Goal: Transaction & Acquisition: Purchase product/service

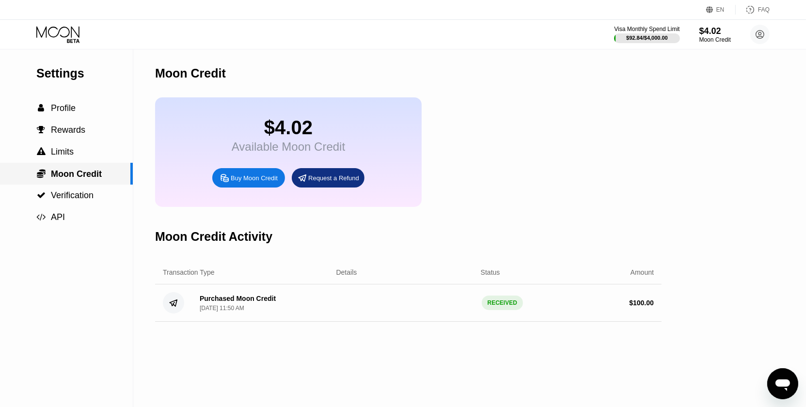
click at [85, 175] on span "Moon Credit" at bounding box center [76, 174] width 51 height 10
click at [81, 112] on div " Profile" at bounding box center [66, 108] width 133 height 10
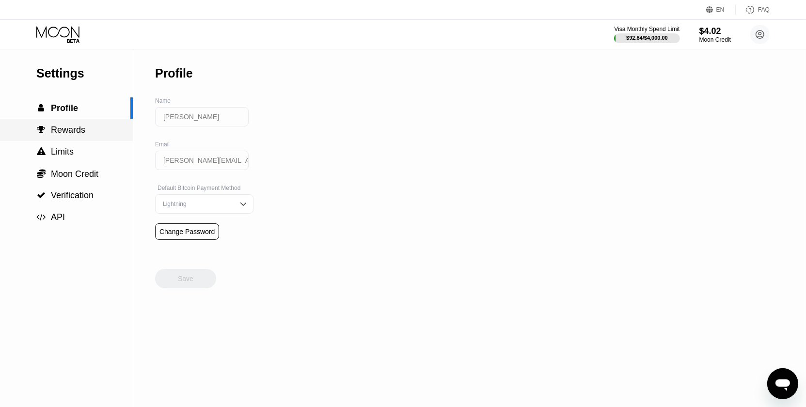
click at [77, 132] on span "Rewards" at bounding box center [68, 130] width 34 height 10
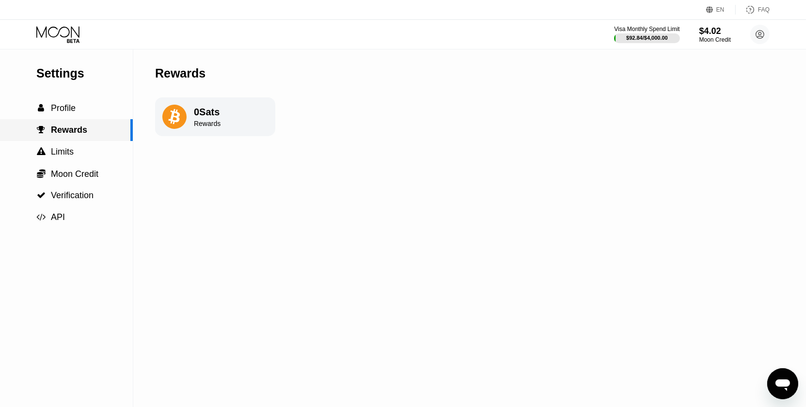
click at [70, 141] on div " Rewards" at bounding box center [66, 130] width 133 height 22
click at [68, 154] on span "Limits" at bounding box center [62, 152] width 23 height 10
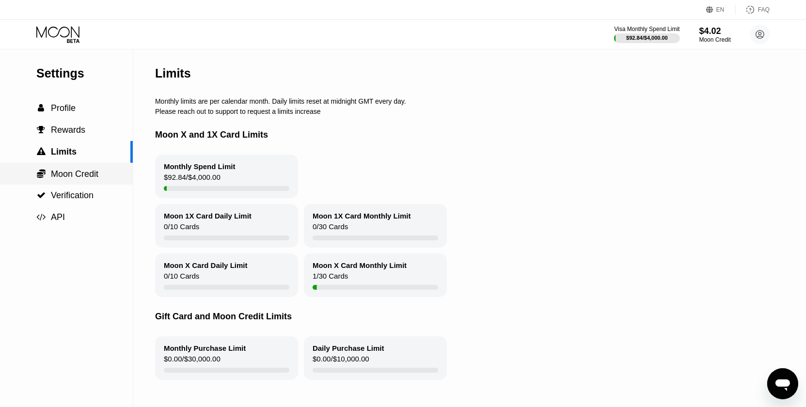
click at [72, 173] on span "Moon Credit" at bounding box center [75, 174] width 48 height 10
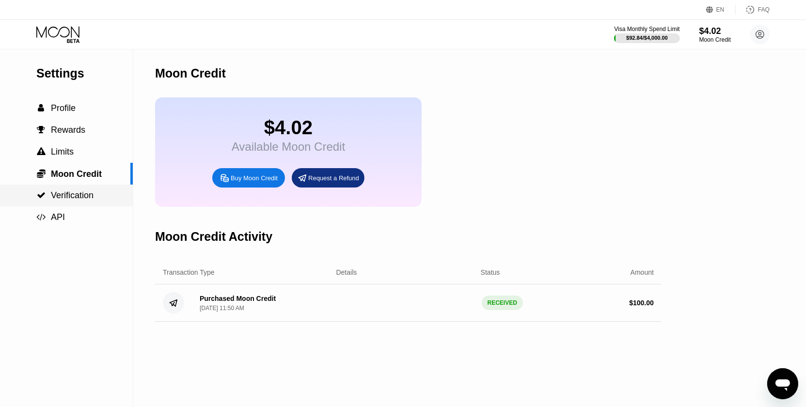
click at [65, 200] on span "Verification" at bounding box center [72, 196] width 43 height 10
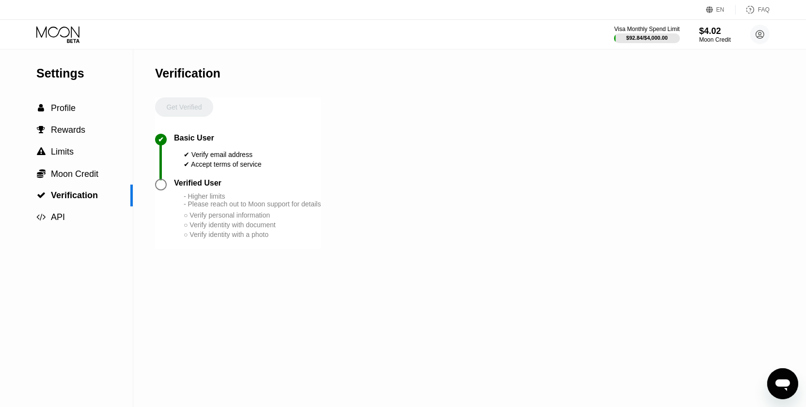
click at [58, 75] on div "Settings" at bounding box center [84, 73] width 96 height 14
click at [59, 112] on span "Profile" at bounding box center [63, 108] width 25 height 10
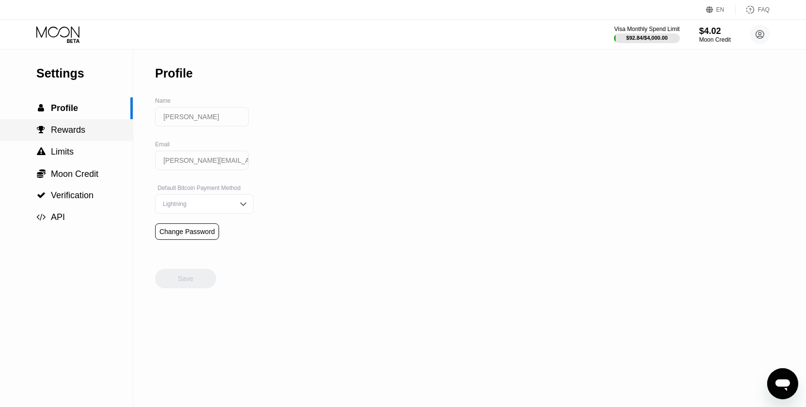
click at [63, 128] on span "Rewards" at bounding box center [68, 130] width 34 height 10
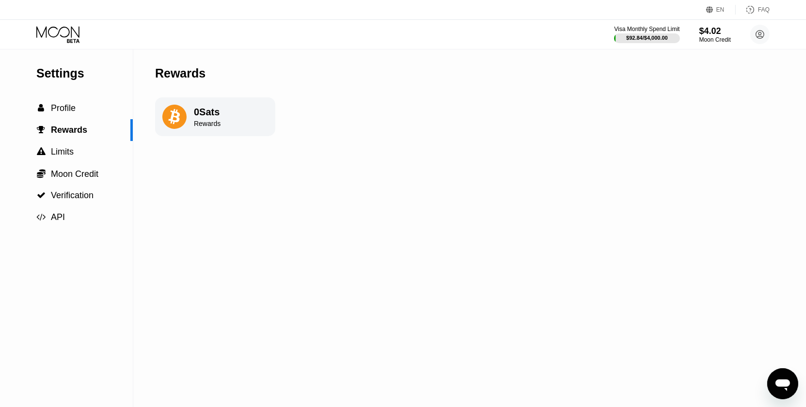
click at [177, 114] on icon at bounding box center [174, 117] width 12 height 16
click at [69, 149] on span "Limits" at bounding box center [62, 152] width 23 height 10
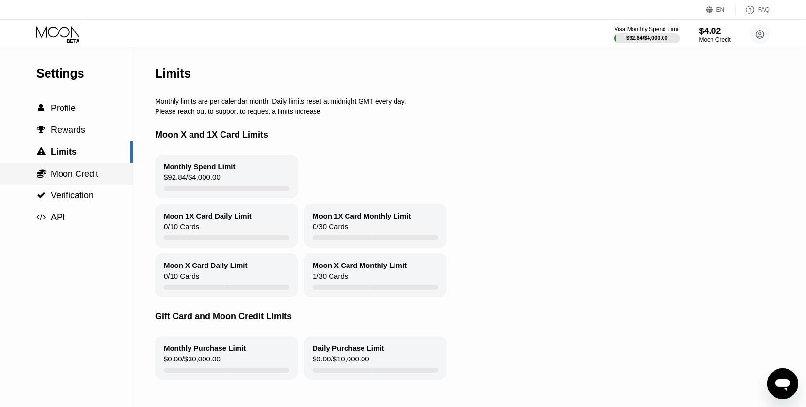
click at [79, 172] on span "Moon Credit" at bounding box center [75, 174] width 48 height 10
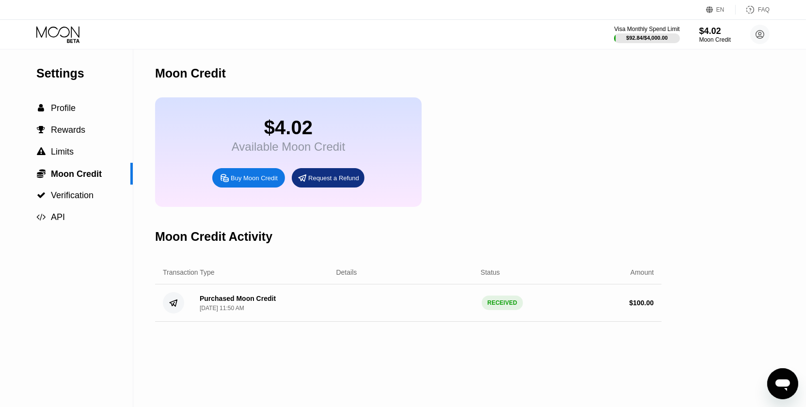
click at [297, 154] on div "Available Moon Credit" at bounding box center [288, 147] width 113 height 14
click at [283, 309] on div "Purchased Moon Credit Sep 14, 2025, 11:50 AM" at bounding box center [260, 303] width 137 height 17
click at [499, 310] on div "RECEIVED" at bounding box center [502, 303] width 41 height 15
click at [168, 314] on circle at bounding box center [173, 302] width 21 height 21
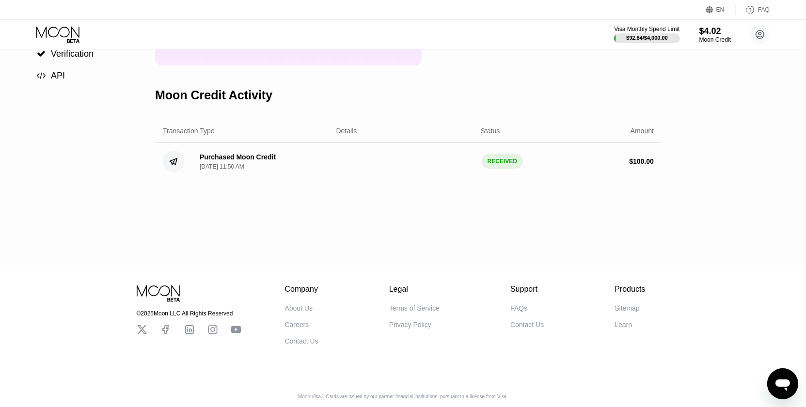
scroll to position [148, 0]
click at [135, 285] on div "© 2025 Moon LLC All Rights Reserved Company About Us Careers Contact Us Legal T…" at bounding box center [403, 306] width 582 height 80
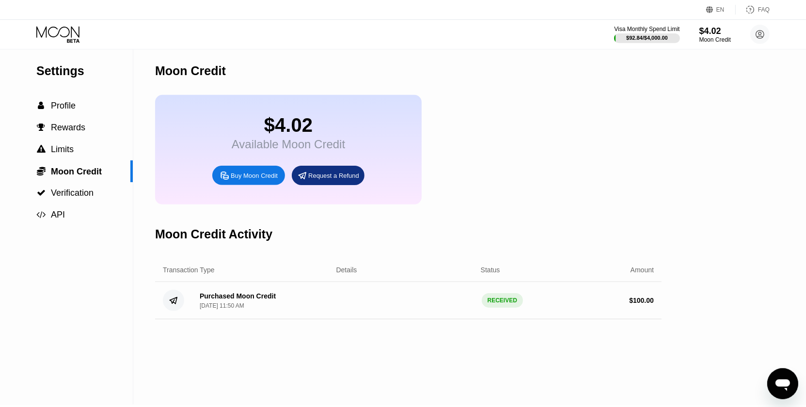
scroll to position [0, 0]
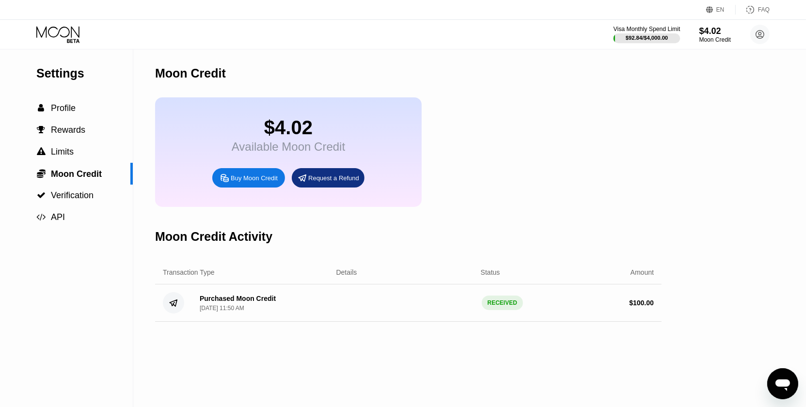
click at [650, 35] on div "$92.84 / $4,000.00" at bounding box center [647, 38] width 42 height 6
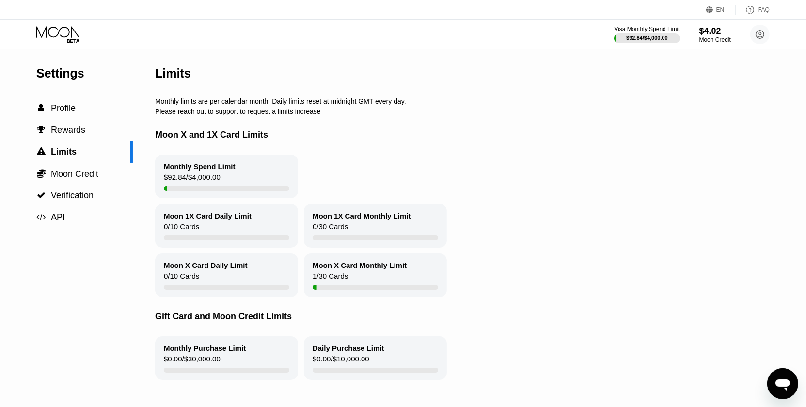
click at [348, 277] on div "Moon X Card Monthly Limit 1 / 30 Cards" at bounding box center [375, 276] width 143 height 44
click at [720, 36] on div "$4.02" at bounding box center [715, 31] width 32 height 10
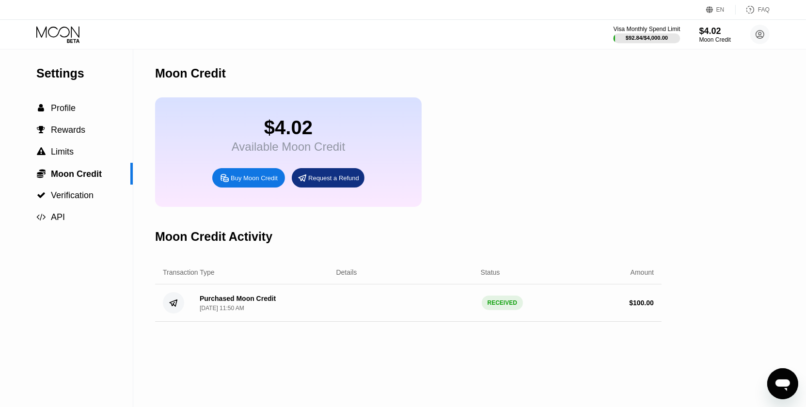
click at [652, 35] on div "$92.84 / $4,000.00" at bounding box center [647, 38] width 42 height 6
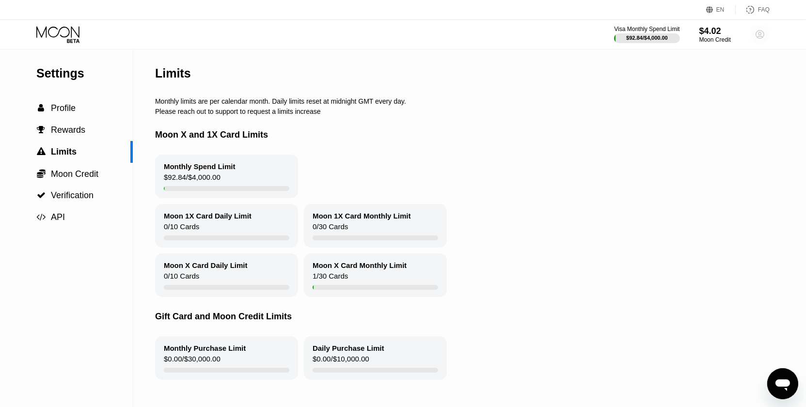
click at [756, 32] on circle at bounding box center [760, 34] width 19 height 19
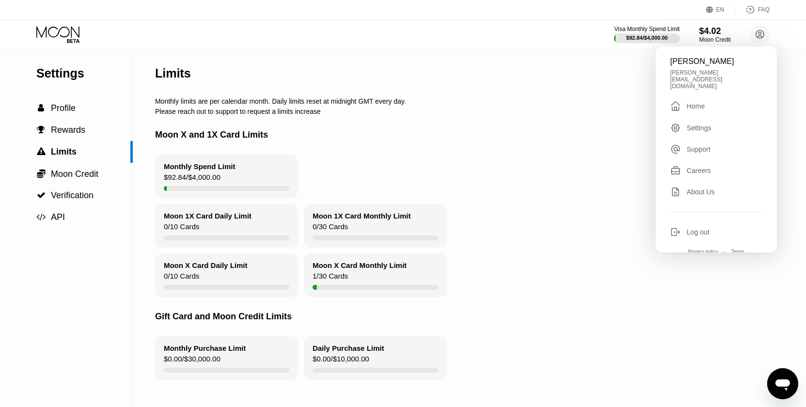
click at [498, 136] on div "Moon X and 1X Card Limits" at bounding box center [477, 134] width 645 height 39
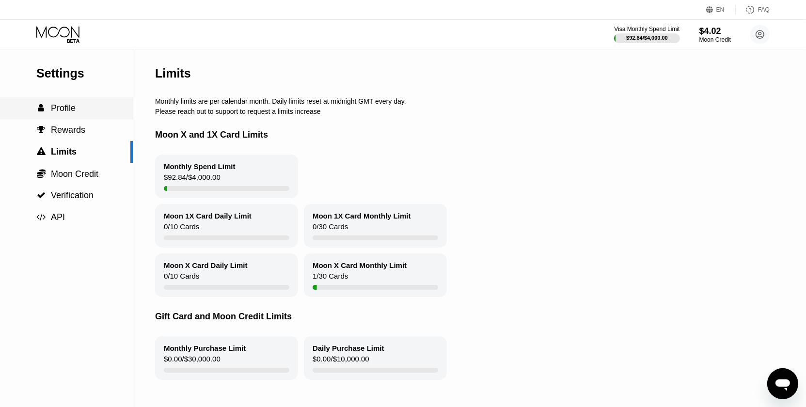
click at [75, 112] on span "Profile" at bounding box center [63, 108] width 25 height 10
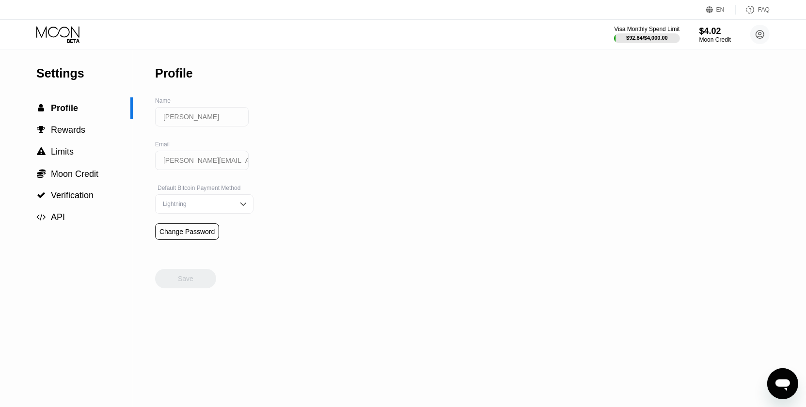
click at [228, 210] on div "Lightning" at bounding box center [204, 203] width 98 height 19
click at [294, 199] on div "Settings  Profile  Rewards  Limits  Moon Credit  Verification  API Profil…" at bounding box center [403, 228] width 806 height 358
click at [79, 134] on span "Rewards" at bounding box center [68, 130] width 34 height 10
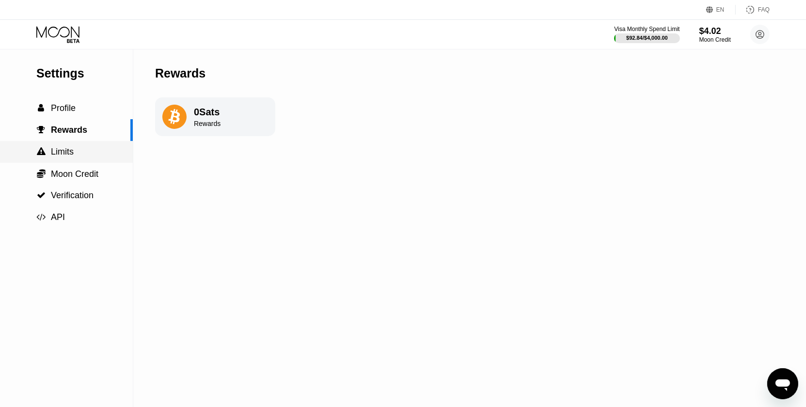
click at [73, 151] on span "Limits" at bounding box center [62, 152] width 23 height 10
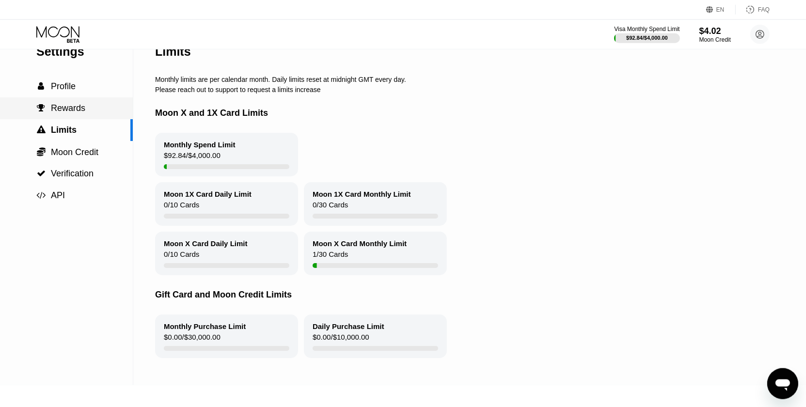
scroll to position [21, 0]
click at [80, 158] on span "Moon Credit" at bounding box center [75, 153] width 48 height 10
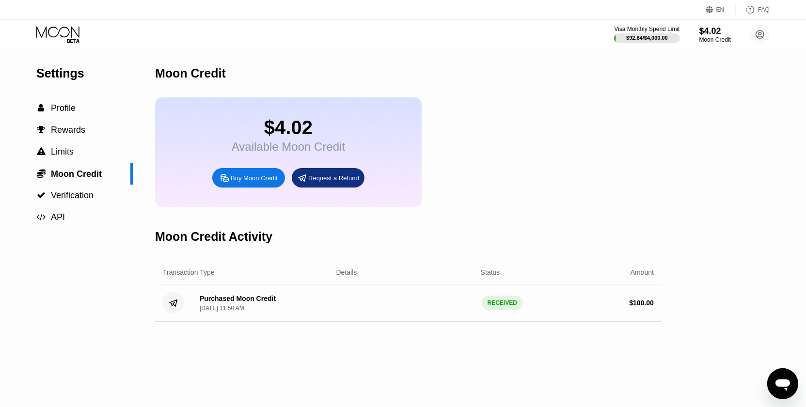
click at [244, 182] on div "Buy Moon Credit" at bounding box center [254, 178] width 47 height 8
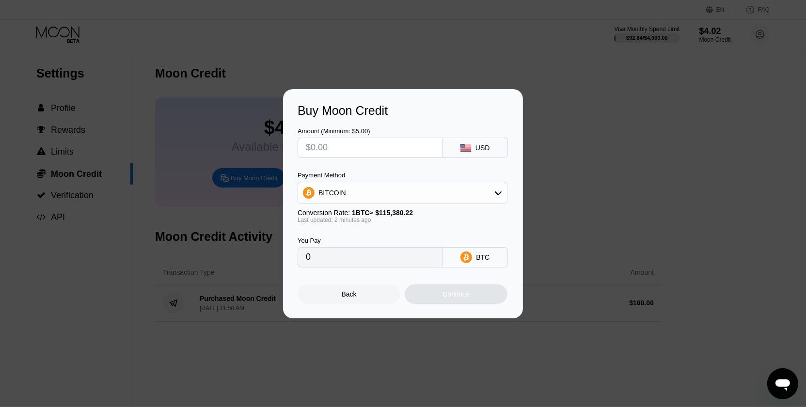
click at [354, 298] on div "Back" at bounding box center [349, 294] width 15 height 8
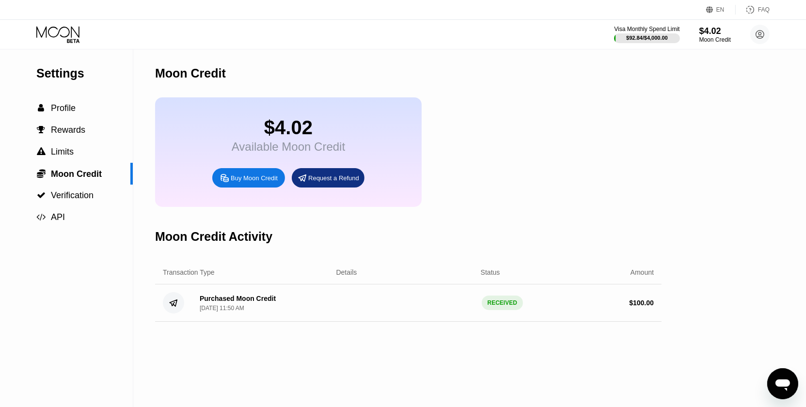
click at [214, 303] on div "Purchased Moon Credit" at bounding box center [238, 299] width 76 height 8
click at [205, 244] on div "Moon Credit Activity" at bounding box center [213, 237] width 117 height 14
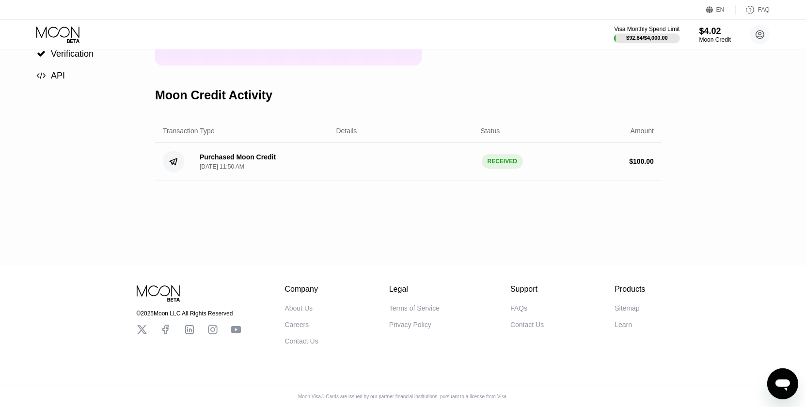
scroll to position [148, 0]
click at [513, 167] on div "RECEIVED" at bounding box center [502, 161] width 41 height 15
click at [501, 167] on div "RECEIVED" at bounding box center [502, 161] width 41 height 15
click at [636, 165] on div "$ 100.00" at bounding box center [641, 162] width 25 height 8
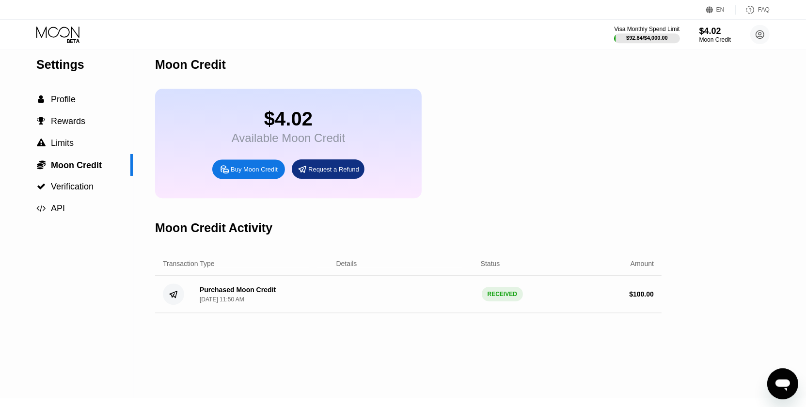
scroll to position [0, 0]
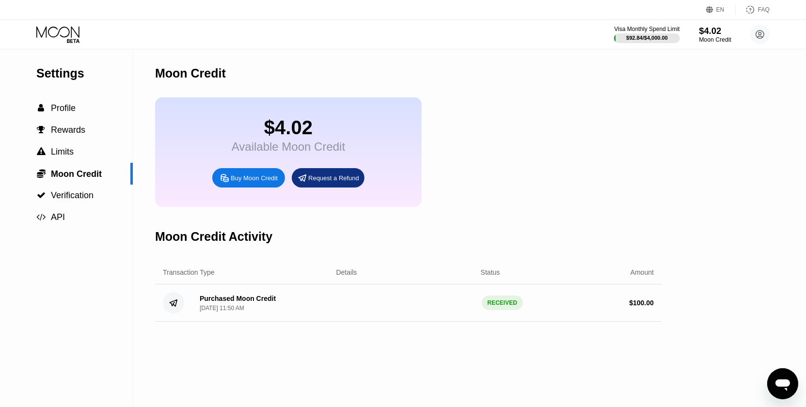
click at [706, 35] on div "$4.02" at bounding box center [715, 31] width 32 height 10
click at [667, 33] on div "$92.84 / $4,000.00" at bounding box center [647, 37] width 67 height 11
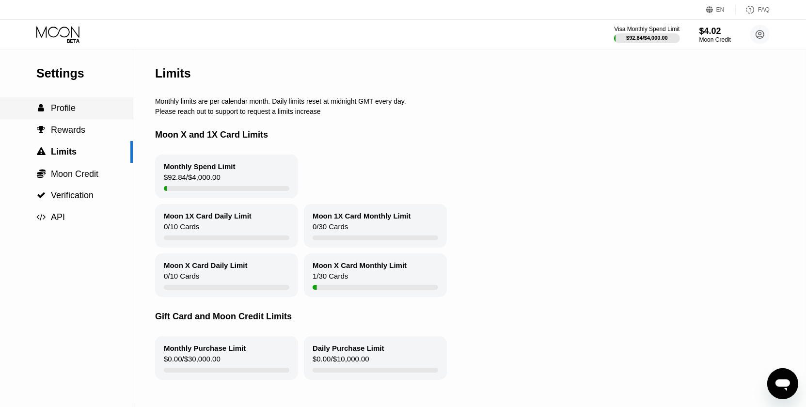
click at [80, 113] on div " Profile" at bounding box center [66, 108] width 133 height 10
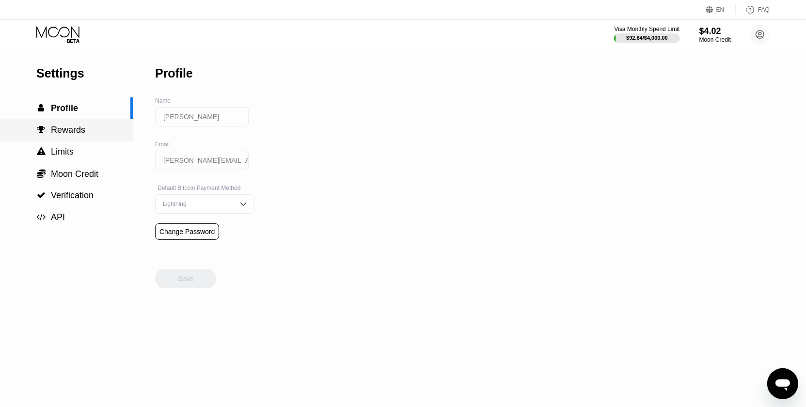
click at [59, 140] on div " Rewards" at bounding box center [66, 130] width 133 height 22
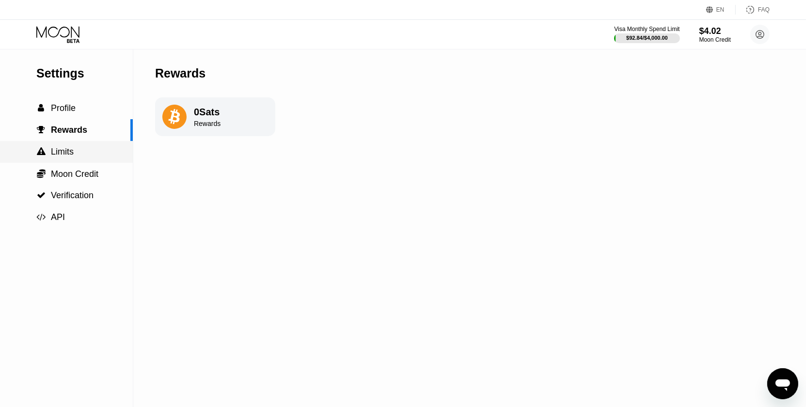
click at [63, 151] on span "Limits" at bounding box center [62, 152] width 23 height 10
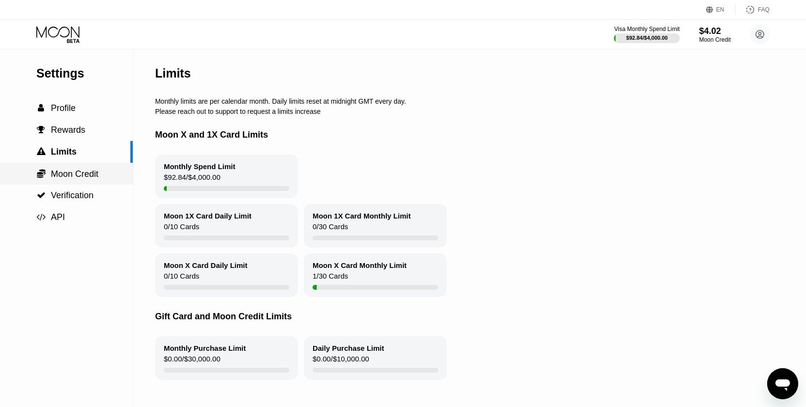
click at [64, 168] on div " Moon Credit" at bounding box center [66, 174] width 133 height 22
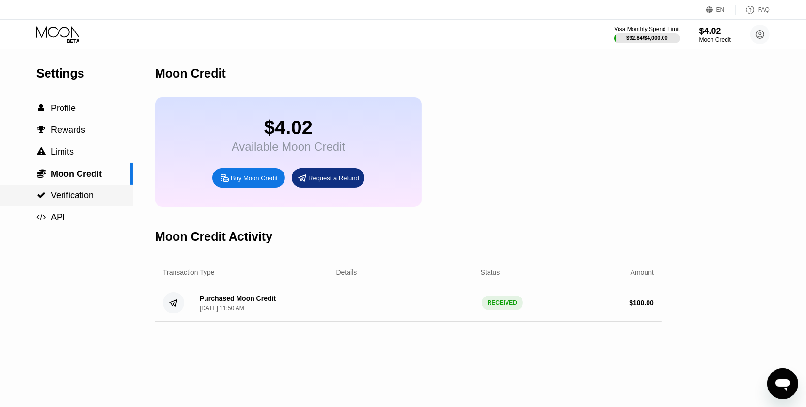
click at [63, 189] on div " Verification" at bounding box center [66, 196] width 133 height 22
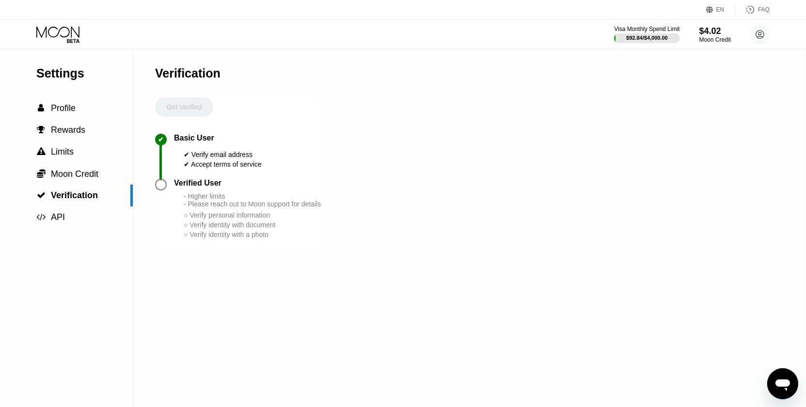
click at [160, 191] on div at bounding box center [161, 185] width 12 height 12
click at [161, 191] on div at bounding box center [161, 185] width 12 height 12
click at [68, 215] on div " API" at bounding box center [66, 217] width 133 height 10
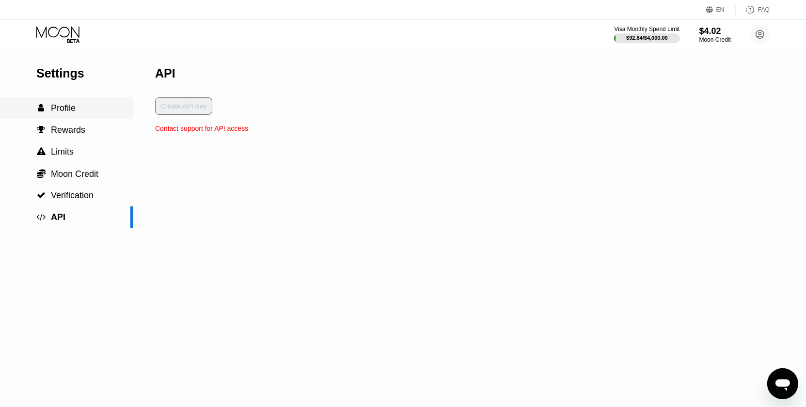
click at [69, 107] on span "Profile" at bounding box center [63, 108] width 25 height 10
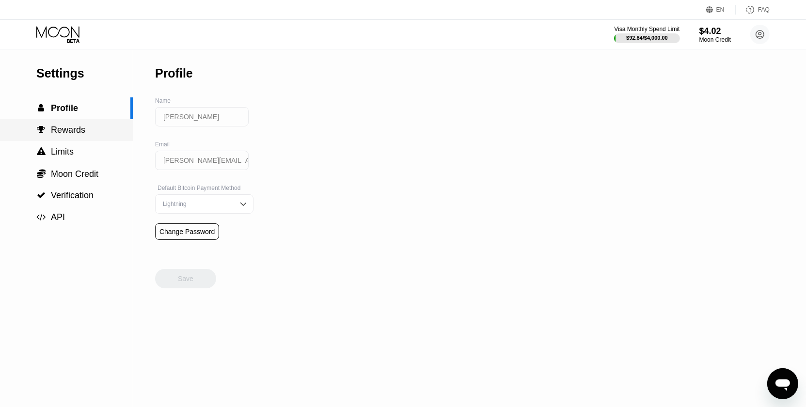
click at [72, 139] on div " Rewards" at bounding box center [66, 130] width 133 height 22
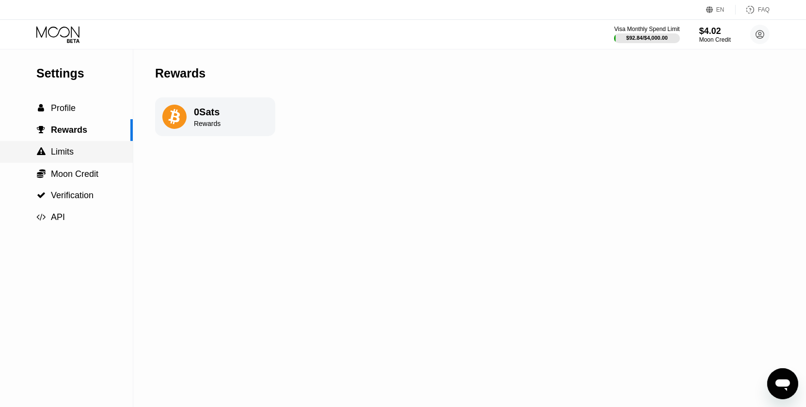
click at [68, 157] on span "Limits" at bounding box center [62, 152] width 23 height 10
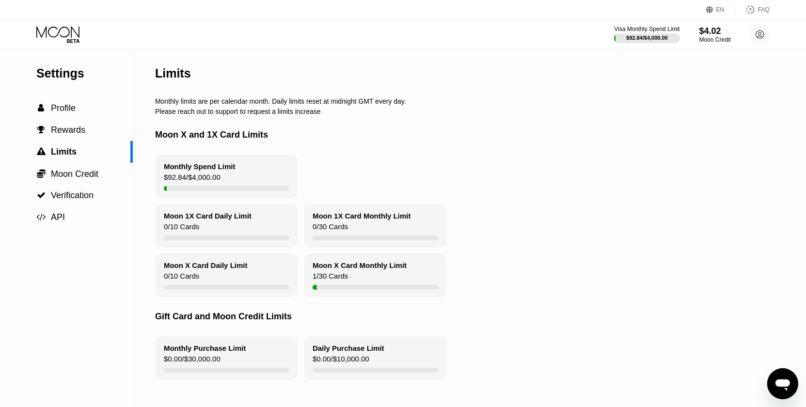
click at [189, 220] on div "Moon 1X Card Daily Limit" at bounding box center [208, 216] width 88 height 8
click at [200, 184] on div "$92.84 / $4,000.00" at bounding box center [192, 179] width 57 height 13
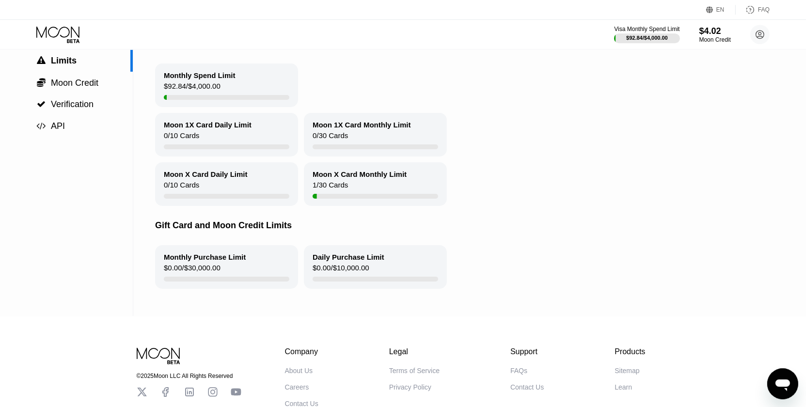
scroll to position [140, 0]
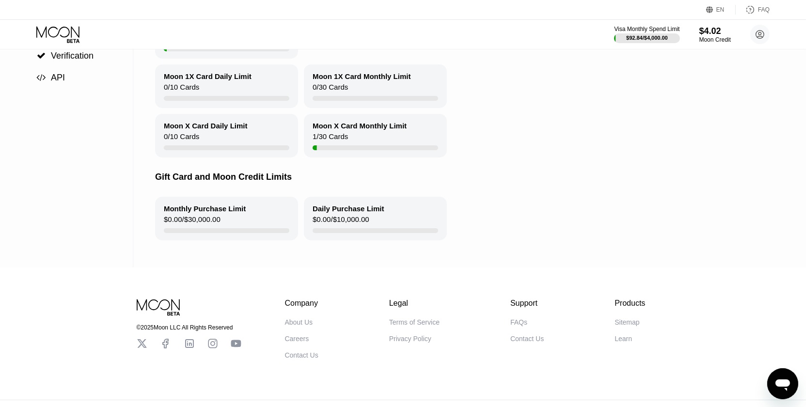
click at [241, 223] on div "Monthly Purchase Limit $0.00 / $30,000.00" at bounding box center [226, 219] width 143 height 44
click at [338, 228] on div "$0.00 / $10,000.00" at bounding box center [341, 221] width 57 height 13
click at [367, 146] on div "Moon X Card Monthly Limit 1 / 30 Cards" at bounding box center [375, 136] width 143 height 44
click at [644, 38] on div "$92.84 / $4,000.00" at bounding box center [647, 38] width 42 height 6
click at [697, 36] on div "Visa Monthly Spend Limit $92.84 / $4,000.00 $4.02 Moon Credit Igor Gnip igor.gn…" at bounding box center [692, 34] width 156 height 19
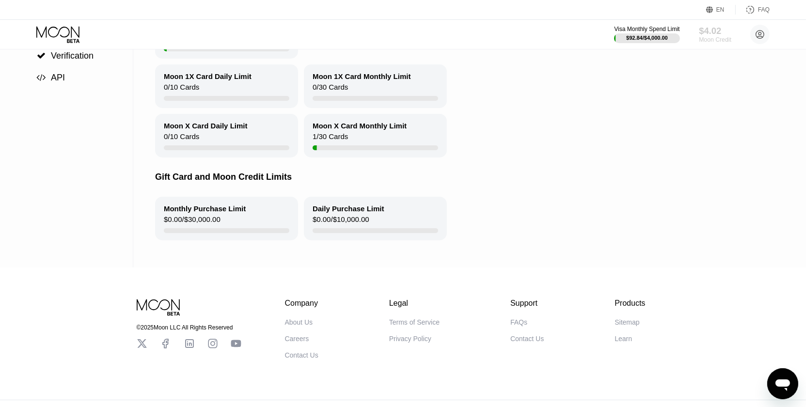
click at [710, 35] on div "$4.02" at bounding box center [715, 31] width 32 height 10
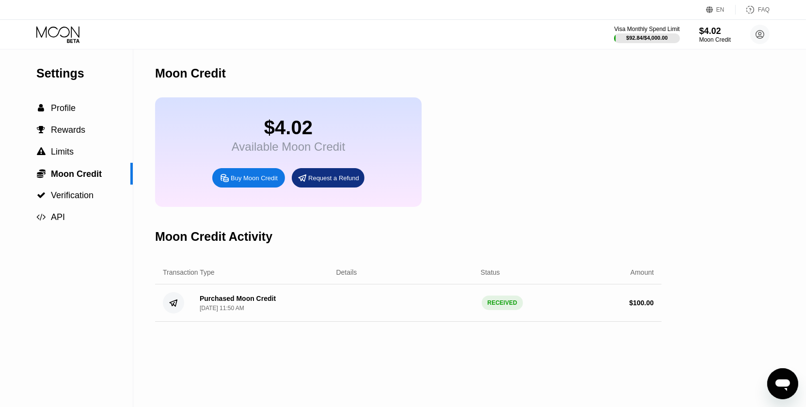
click at [380, 133] on div "$4.02 Available Moon Credit Buy Moon Credit Request a Refund" at bounding box center [288, 152] width 267 height 110
click at [285, 139] on div "$4.02" at bounding box center [288, 128] width 113 height 22
click at [300, 138] on div "$4.02" at bounding box center [288, 128] width 113 height 22
click at [198, 309] on div "Purchased Moon Credit Sep 14, 2025, 11:50 AM" at bounding box center [234, 303] width 84 height 17
click at [229, 312] on div "Sep 14, 2025, 11:50 AM" at bounding box center [222, 308] width 45 height 7
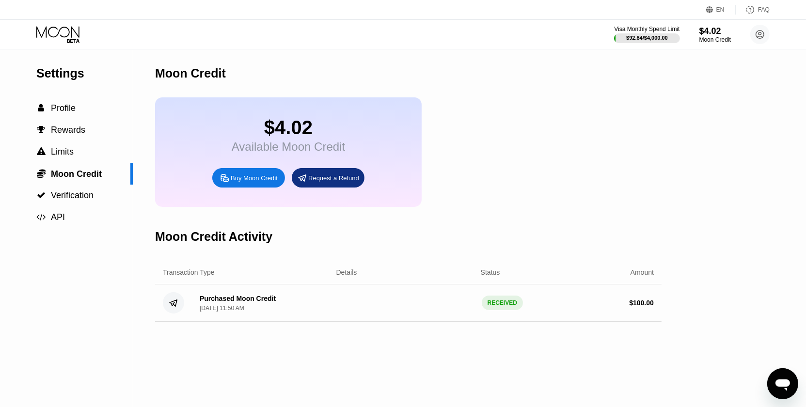
click at [165, 312] on circle at bounding box center [173, 302] width 21 height 21
click at [518, 321] on div "Purchased Moon Credit Sep 14, 2025, 11:50 AM RECEIVED $ 100.00" at bounding box center [408, 303] width 507 height 37
click at [502, 310] on div "RECEIVED" at bounding box center [502, 303] width 41 height 15
click at [637, 307] on div "$ 100.00" at bounding box center [641, 303] width 25 height 8
click at [254, 139] on div "$4.02" at bounding box center [288, 128] width 113 height 22
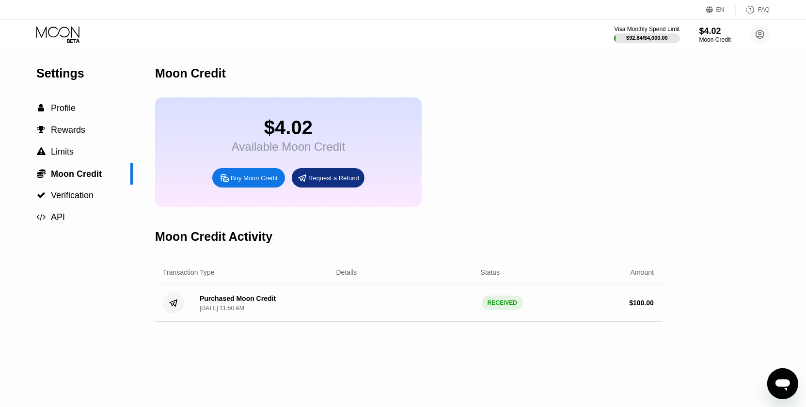
click at [321, 182] on div "Request a Refund" at bounding box center [333, 178] width 51 height 8
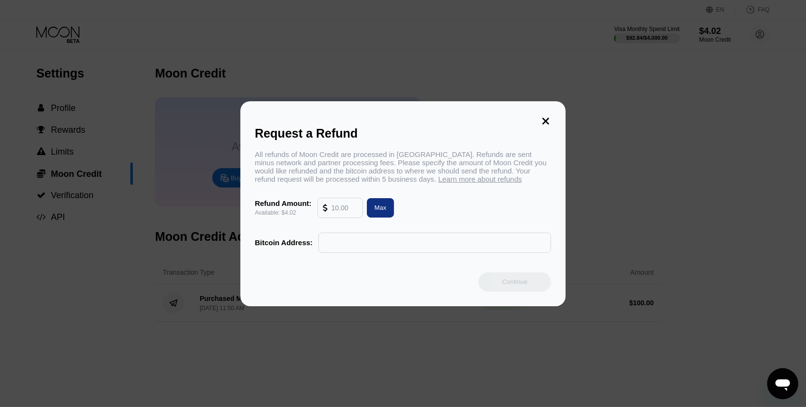
click at [379, 217] on div "Max" at bounding box center [381, 207] width 28 height 19
type input "4.02"
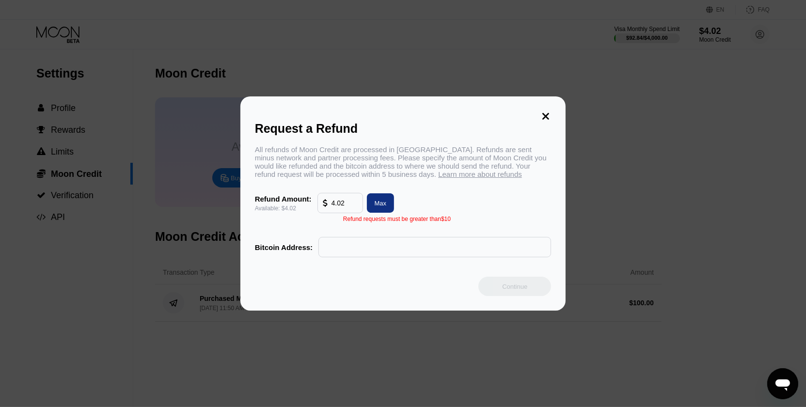
click at [547, 113] on icon at bounding box center [546, 116] width 7 height 7
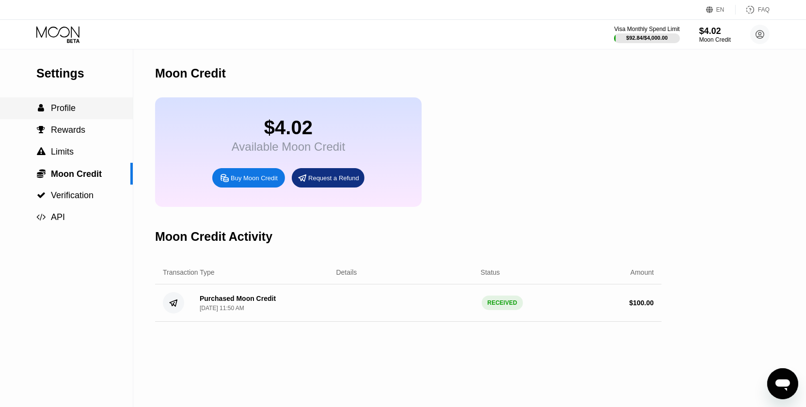
click at [81, 112] on div " Profile" at bounding box center [66, 108] width 133 height 10
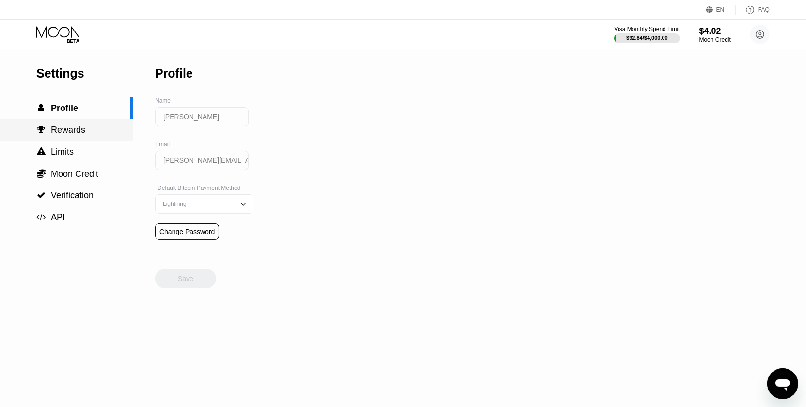
click at [75, 133] on span "Rewards" at bounding box center [68, 130] width 34 height 10
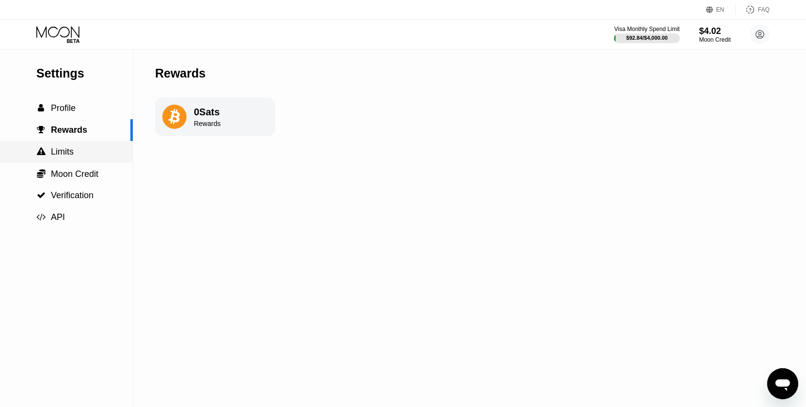
click at [81, 156] on div " Limits" at bounding box center [66, 152] width 133 height 10
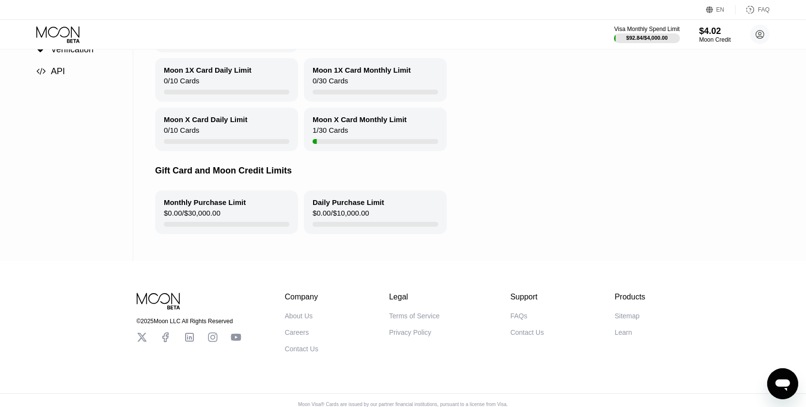
scroll to position [160, 0]
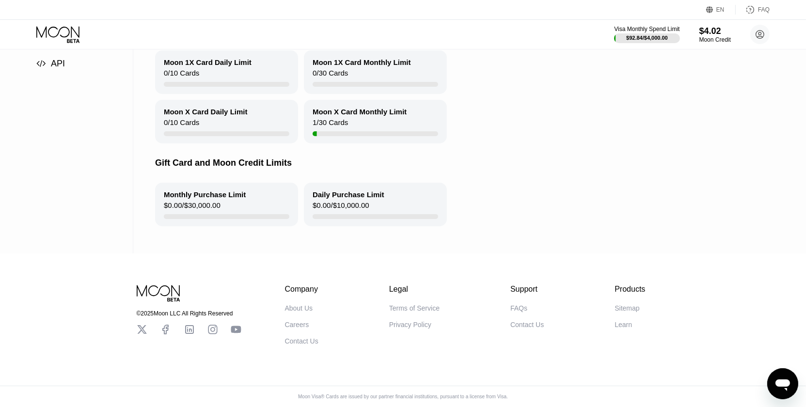
click at [206, 211] on div "$0.00 / $30,000.00" at bounding box center [192, 207] width 57 height 13
drag, startPoint x: 218, startPoint y: 205, endPoint x: 266, endPoint y: 205, distance: 48.0
click at [218, 205] on div "$0.00 / $30,000.00" at bounding box center [192, 207] width 57 height 13
click at [349, 204] on div "$0.00 / $10,000.00" at bounding box center [341, 207] width 57 height 13
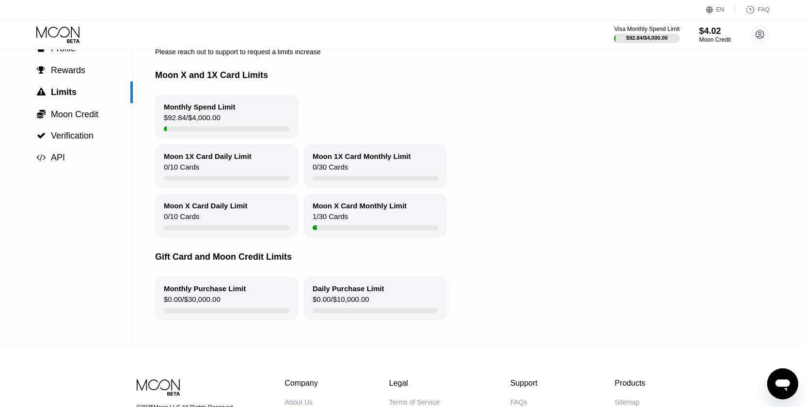
scroll to position [0, 0]
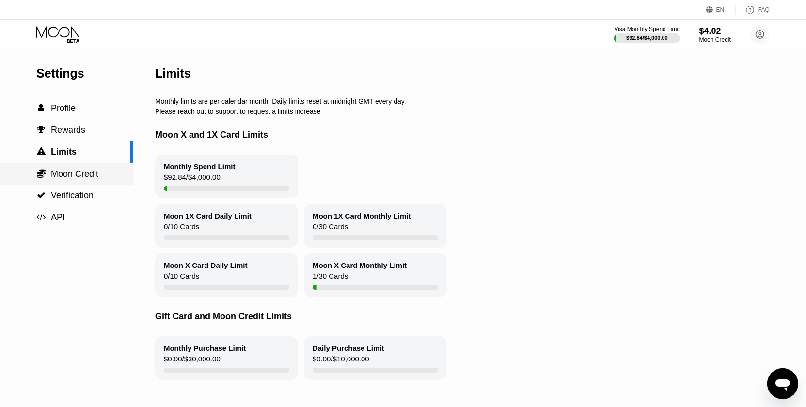
click at [70, 178] on span "Moon Credit" at bounding box center [75, 174] width 48 height 10
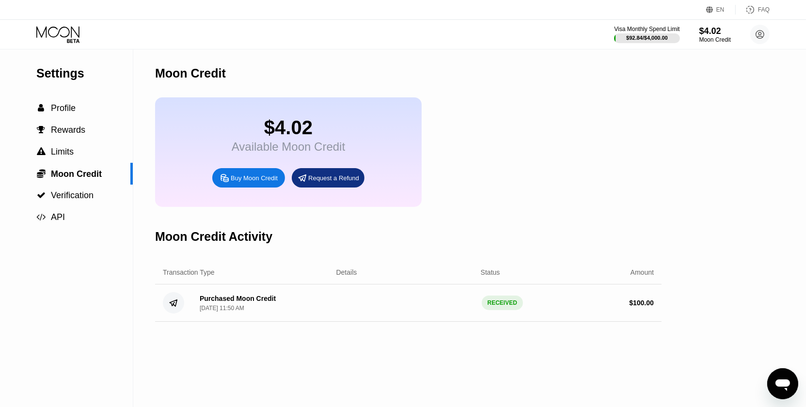
click at [246, 188] on div "Buy Moon Credit" at bounding box center [248, 177] width 73 height 19
type input "0"
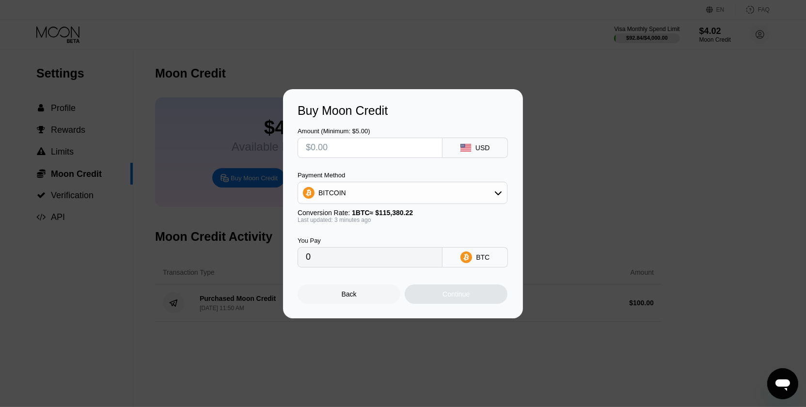
click at [354, 296] on div "Back" at bounding box center [349, 294] width 15 height 8
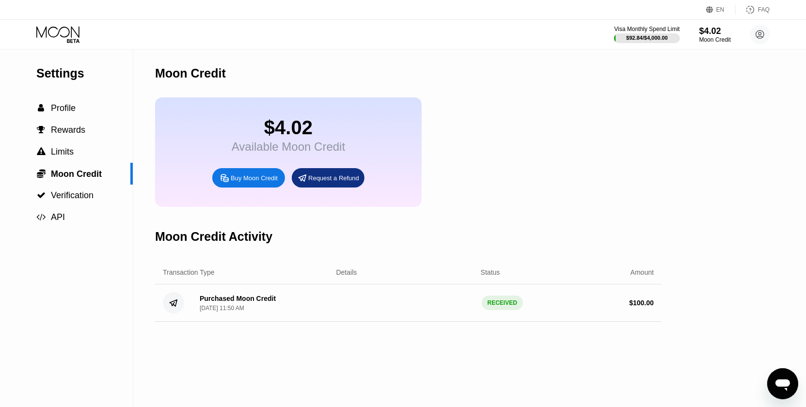
click at [500, 310] on div "RECEIVED" at bounding box center [502, 303] width 41 height 15
click at [244, 303] on div "Purchased Moon Credit" at bounding box center [238, 299] width 76 height 8
click at [86, 173] on span "Moon Credit" at bounding box center [76, 174] width 51 height 10
click at [77, 157] on div " Limits" at bounding box center [66, 152] width 133 height 10
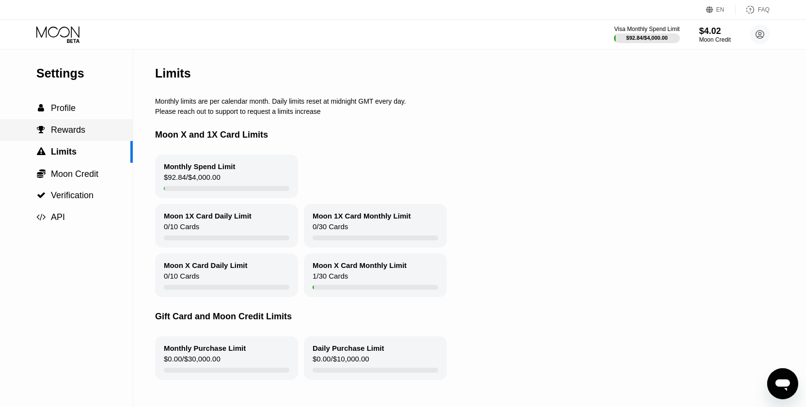
click at [79, 135] on span "Rewards" at bounding box center [68, 130] width 34 height 10
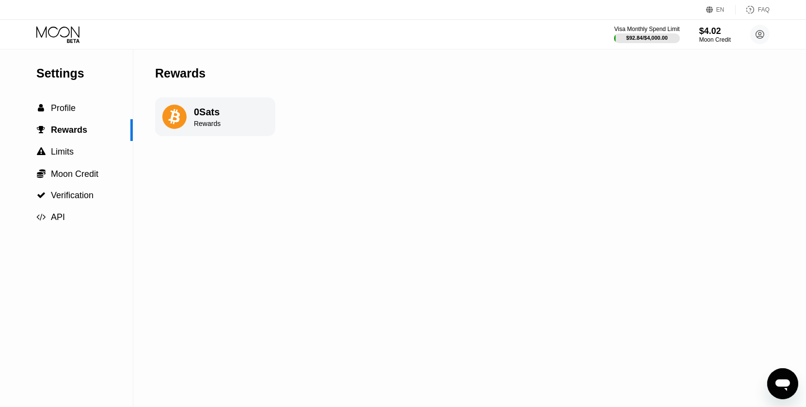
click at [194, 126] on div "Rewards" at bounding box center [207, 124] width 27 height 8
click at [178, 123] on icon at bounding box center [174, 117] width 12 height 16
click at [87, 113] on div " Profile" at bounding box center [66, 108] width 133 height 10
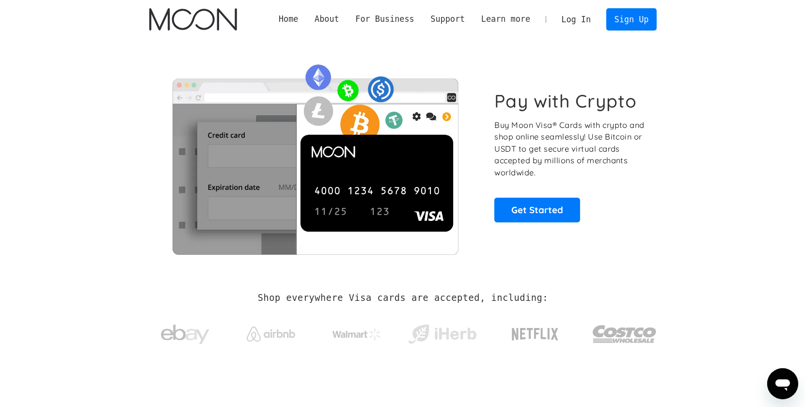
click at [583, 18] on link "Log In" at bounding box center [577, 19] width 46 height 21
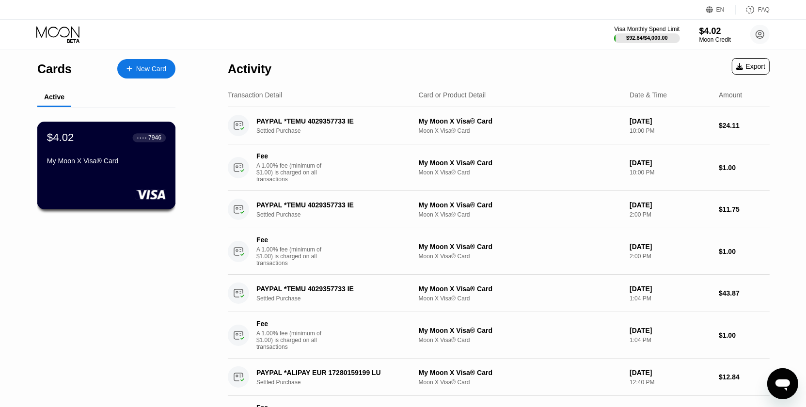
click at [114, 169] on div "My Moon X Visa® Card" at bounding box center [106, 163] width 119 height 12
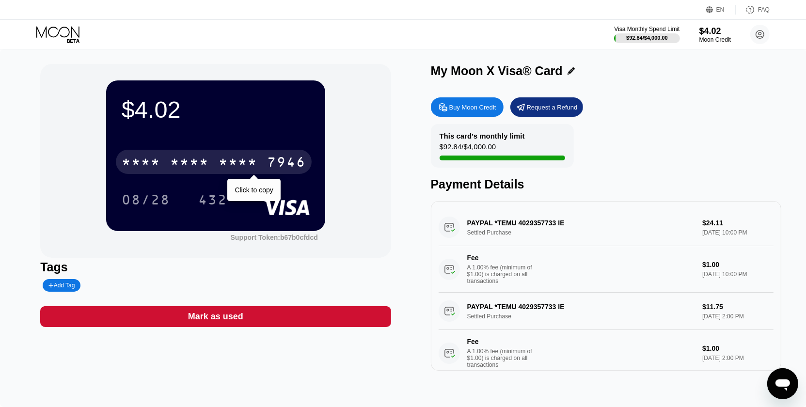
click at [233, 167] on div "* * * *" at bounding box center [238, 164] width 39 height 16
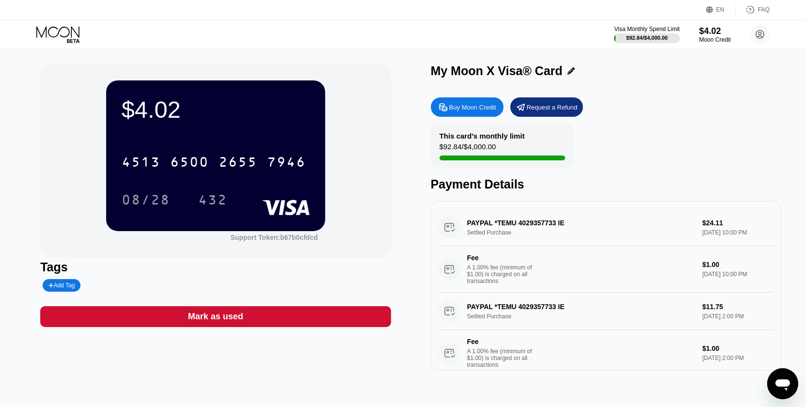
click at [469, 111] on div "Buy Moon Credit" at bounding box center [472, 107] width 47 height 8
type input "0"
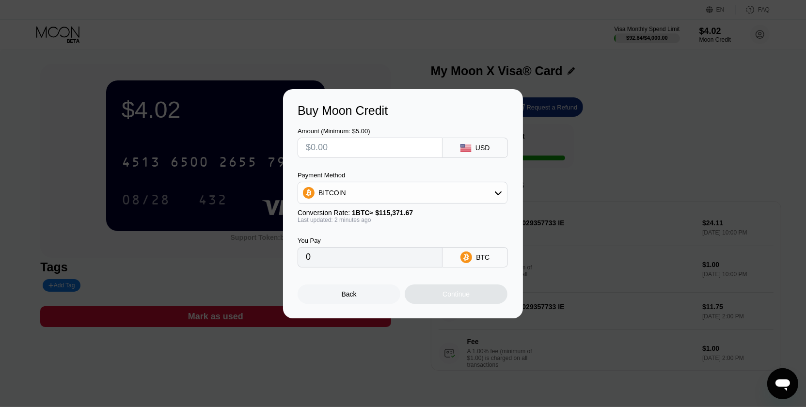
click at [364, 146] on input "text" at bounding box center [370, 147] width 128 height 19
type input "$2"
type input "0.00001734"
type input "$25"
type input "0.00021670"
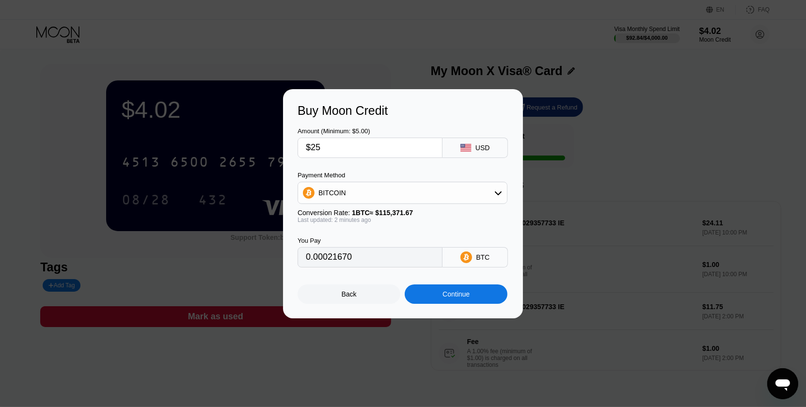
type input "$250"
type input "0.00216691"
type input "$250"
click at [496, 152] on div "USD" at bounding box center [475, 148] width 65 height 20
click at [480, 151] on div "USD" at bounding box center [483, 148] width 15 height 8
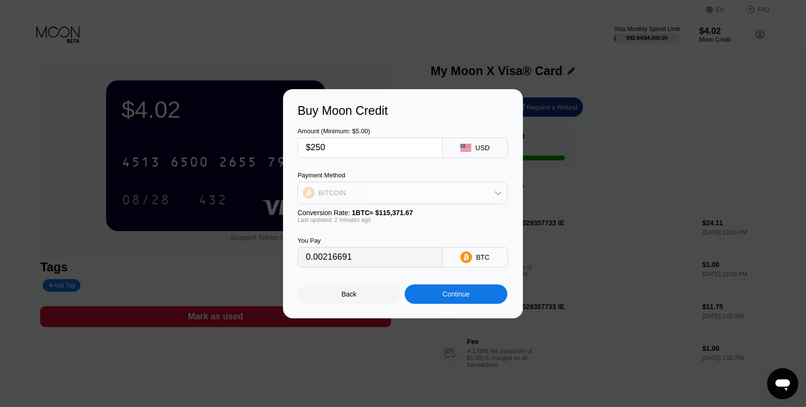
click at [382, 198] on div "BITCOIN" at bounding box center [402, 192] width 209 height 19
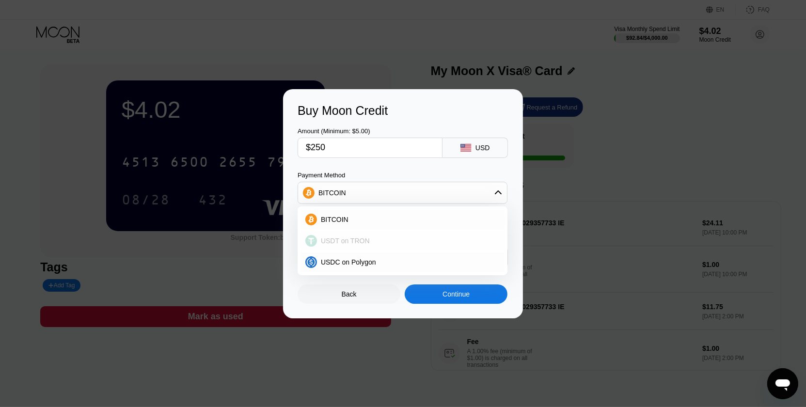
click at [368, 242] on div "USDT on TRON" at bounding box center [408, 241] width 183 height 8
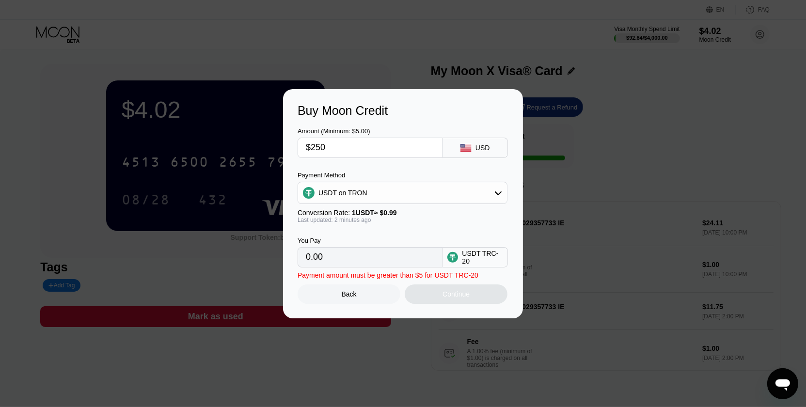
type input "252.53"
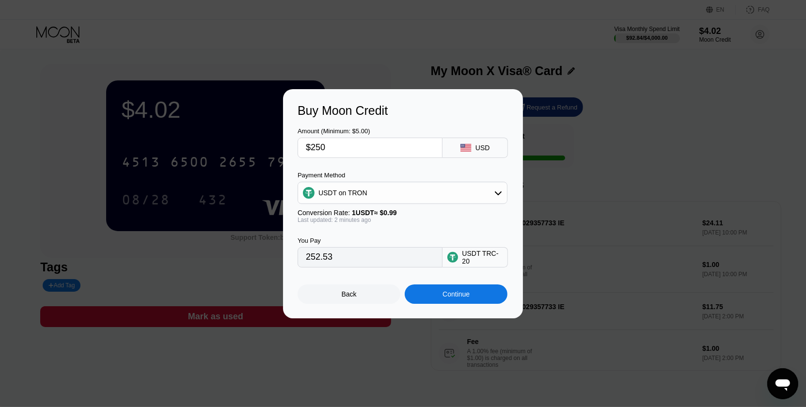
click at [449, 298] on div "Continue" at bounding box center [456, 294] width 27 height 8
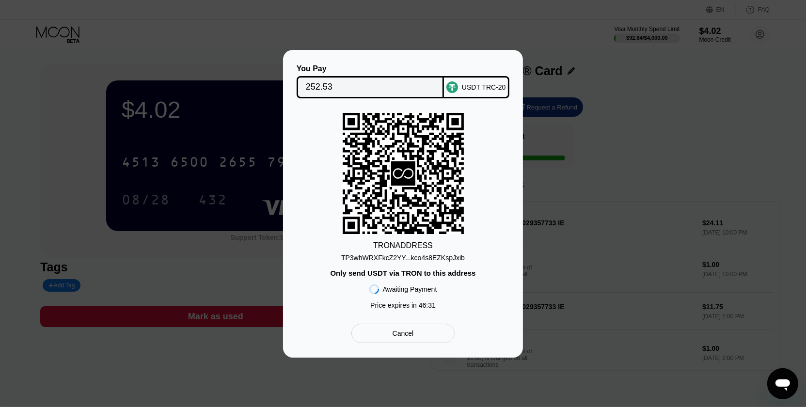
click at [377, 254] on div "TP3whWRXFkcZ2YY...kco4s8EZKspJxib" at bounding box center [403, 258] width 124 height 8
click at [391, 260] on div "TP3whWRXFkcZ2YY...kco4s8EZKspJxib" at bounding box center [403, 258] width 124 height 8
click at [413, 336] on div "Cancel" at bounding box center [403, 333] width 103 height 19
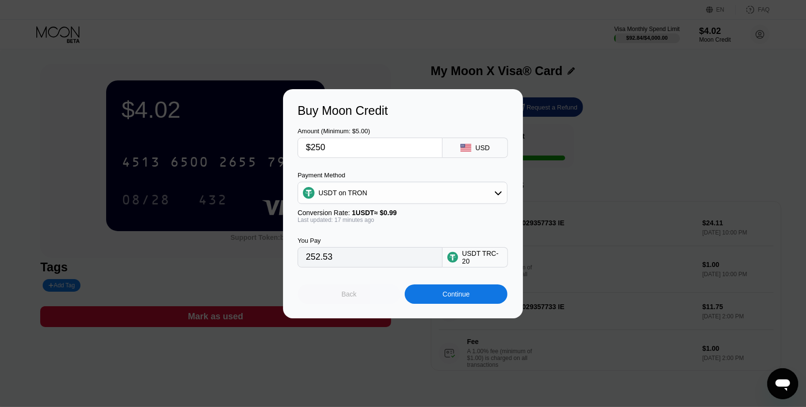
click at [365, 297] on div "Back" at bounding box center [349, 294] width 103 height 19
